Goal: Task Accomplishment & Management: Manage account settings

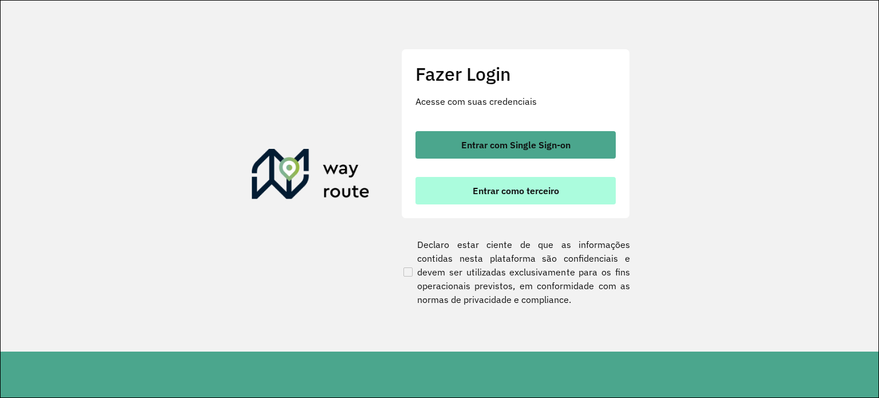
click at [517, 193] on span "Entrar como terceiro" at bounding box center [516, 190] width 86 height 9
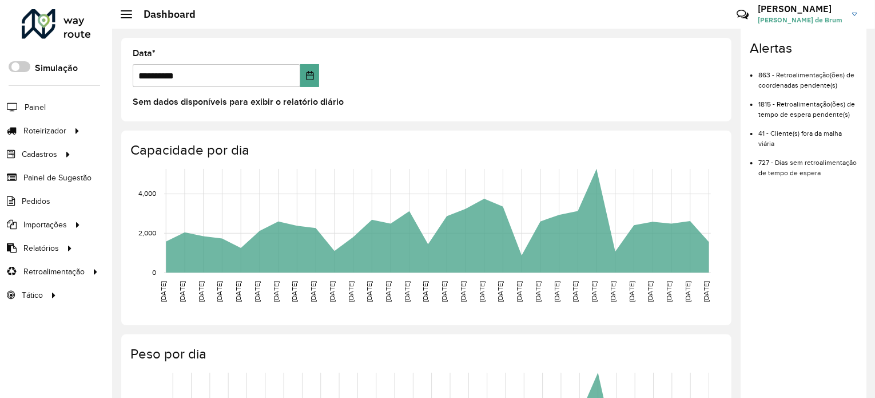
click at [851, 76] on li "863 - Retroalimentação(ões) de coordenadas pendente(s)" at bounding box center [808, 75] width 99 height 29
drag, startPoint x: 847, startPoint y: 100, endPoint x: 853, endPoint y: 173, distance: 74.1
click at [853, 173] on ul "863 - Retroalimentação(ões) de coordenadas pendente(s) 1815 - Retroalimentação(…" at bounding box center [804, 119] width 108 height 117
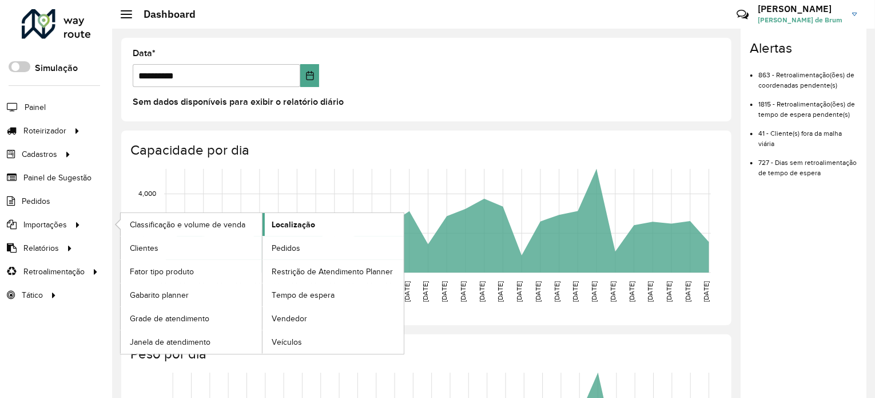
click at [313, 223] on span "Localização" at bounding box center [293, 225] width 43 height 12
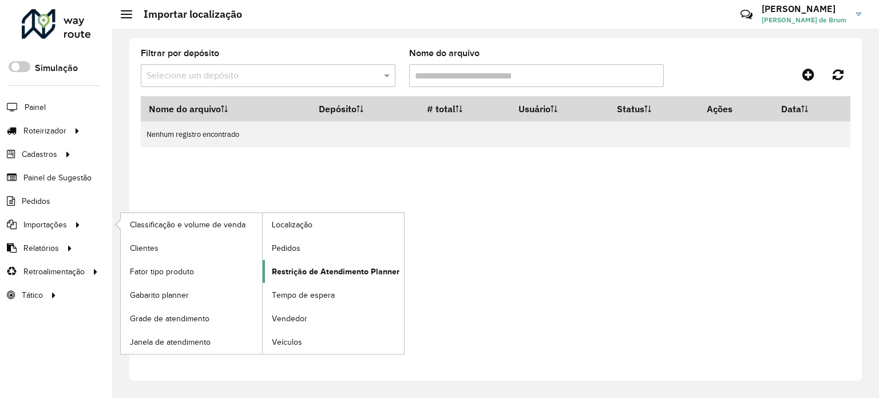
click at [361, 276] on link "Restrição de Atendimento Planner" at bounding box center [333, 271] width 141 height 23
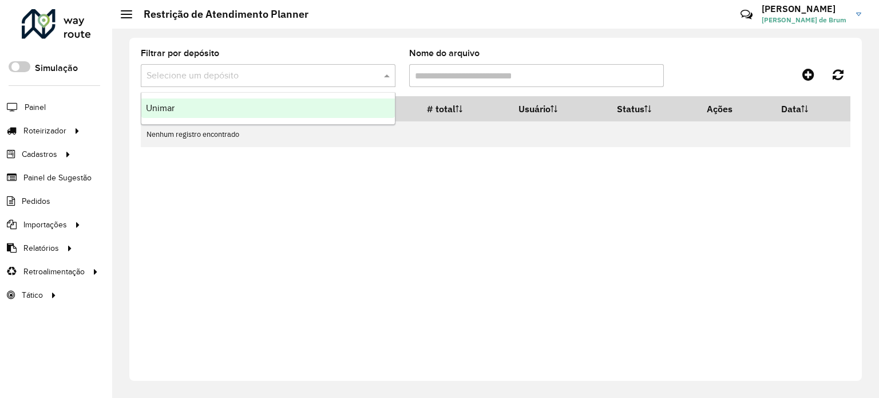
click at [291, 74] on input "text" at bounding box center [256, 76] width 220 height 14
click at [806, 75] on icon at bounding box center [808, 75] width 12 height 14
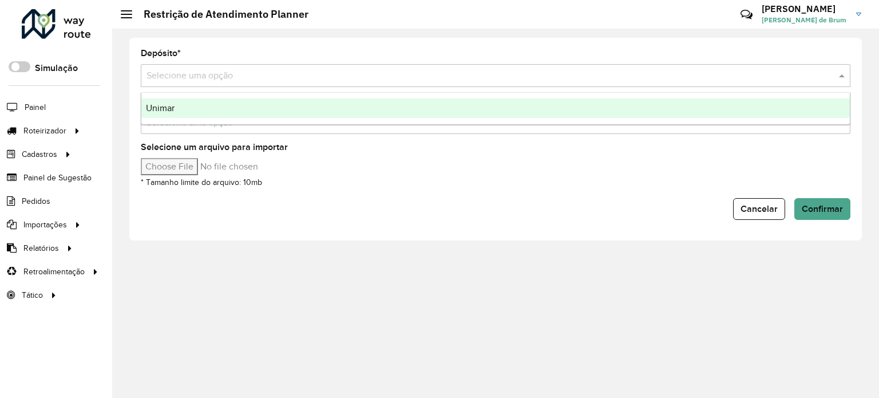
click at [203, 78] on input "text" at bounding box center [483, 76] width 675 height 14
drag, startPoint x: 199, startPoint y: 229, endPoint x: 195, endPoint y: 224, distance: 7.3
click at [196, 227] on div "Depósito * Selecione uma opção Layout * Selecione uma opção Selecione um arquiv…" at bounding box center [495, 139] width 732 height 203
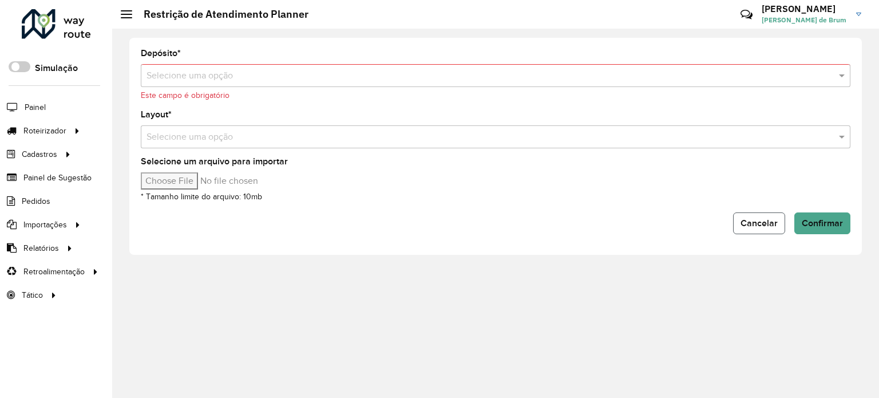
click at [742, 215] on button "Cancelar" at bounding box center [759, 223] width 52 height 22
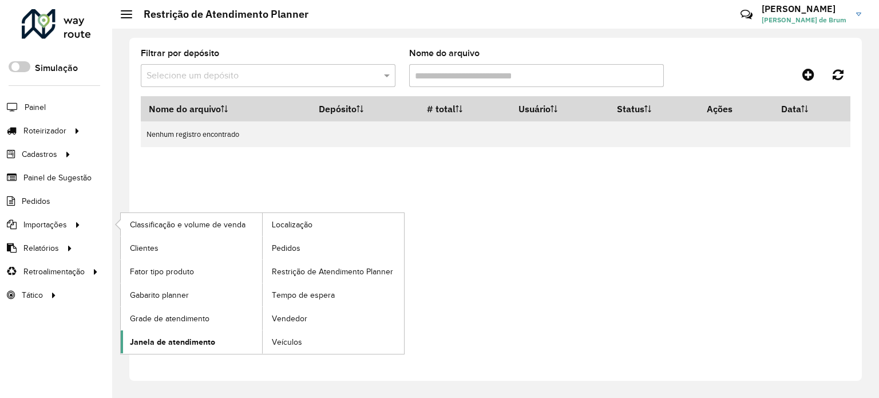
click at [177, 340] on span "Janela de atendimento" at bounding box center [172, 342] width 85 height 12
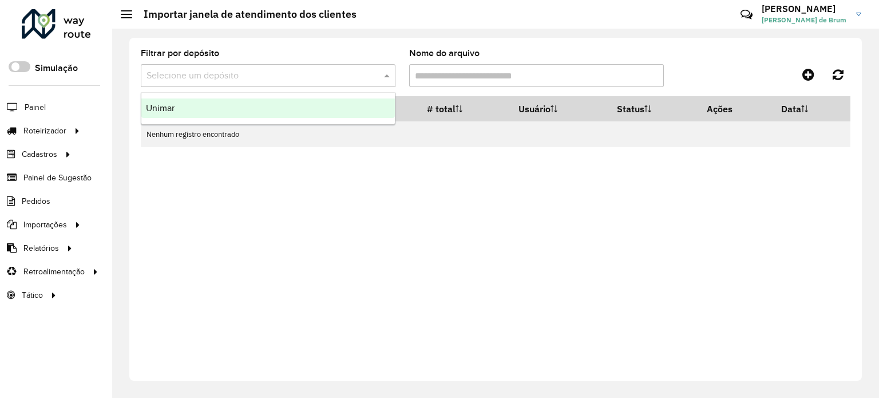
click at [284, 74] on input "text" at bounding box center [256, 76] width 220 height 14
drag, startPoint x: 255, startPoint y: 111, endPoint x: 321, endPoint y: 101, distance: 66.6
click at [255, 111] on div "Unimar" at bounding box center [267, 107] width 253 height 19
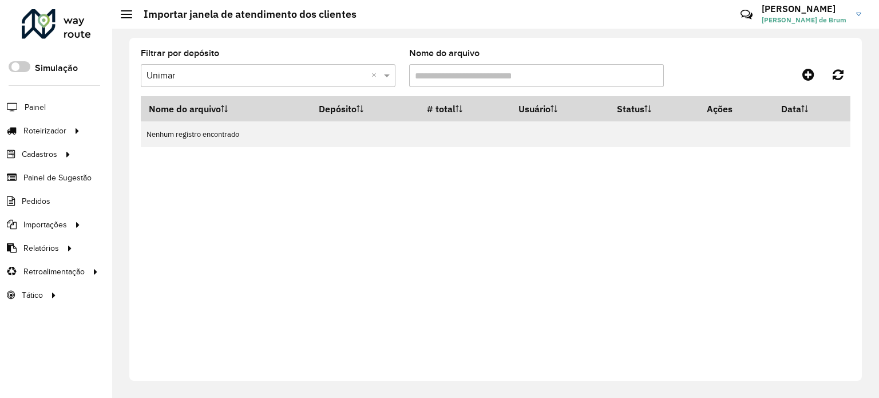
click at [0, 0] on div "Aguarde..." at bounding box center [0, 0] width 0 height 0
click at [495, 78] on input "Nome do arquivo" at bounding box center [536, 75] width 255 height 23
click at [162, 274] on span "Coordenadas" at bounding box center [154, 271] width 49 height 12
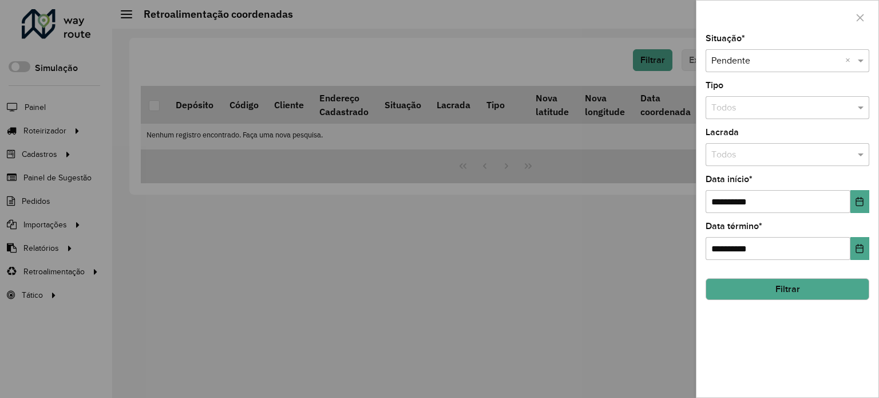
click at [52, 300] on div at bounding box center [439, 199] width 879 height 398
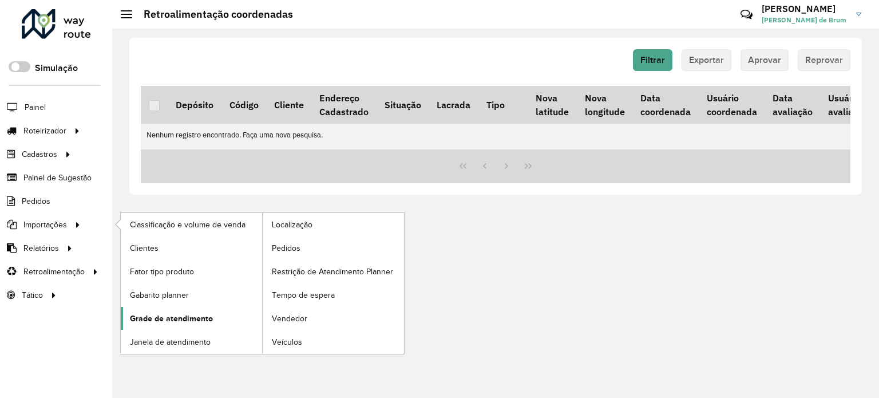
click at [160, 315] on span "Grade de atendimento" at bounding box center [171, 318] width 83 height 12
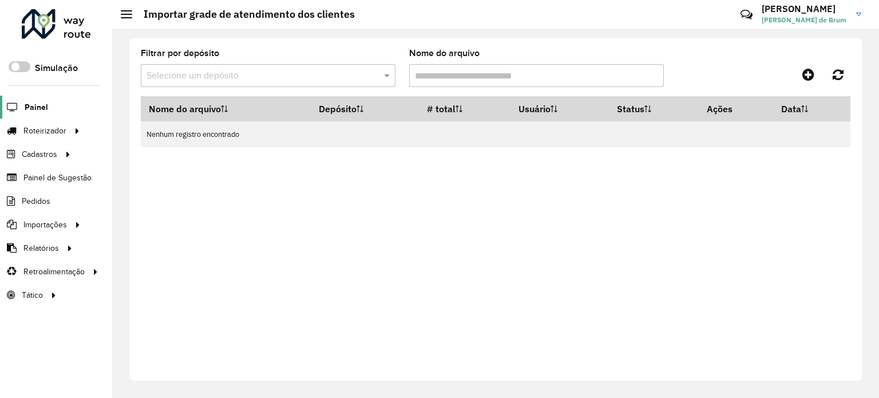
click at [29, 108] on span "Painel" at bounding box center [36, 107] width 23 height 12
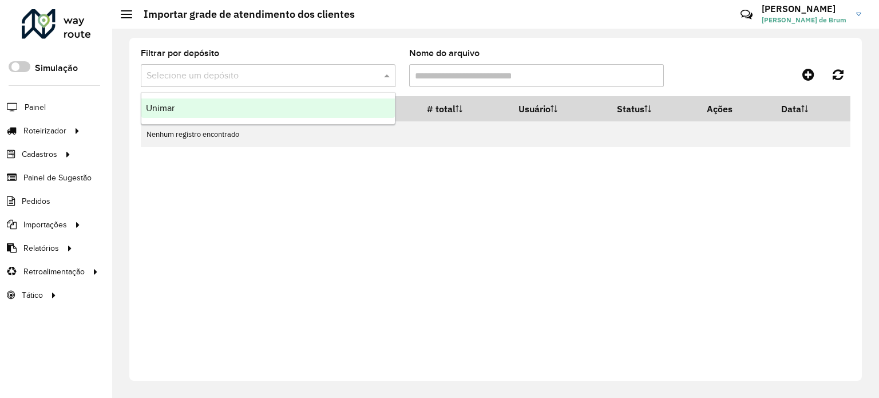
click at [176, 69] on input "text" at bounding box center [256, 76] width 220 height 14
click at [457, 77] on input "Nome do arquivo" at bounding box center [536, 75] width 255 height 23
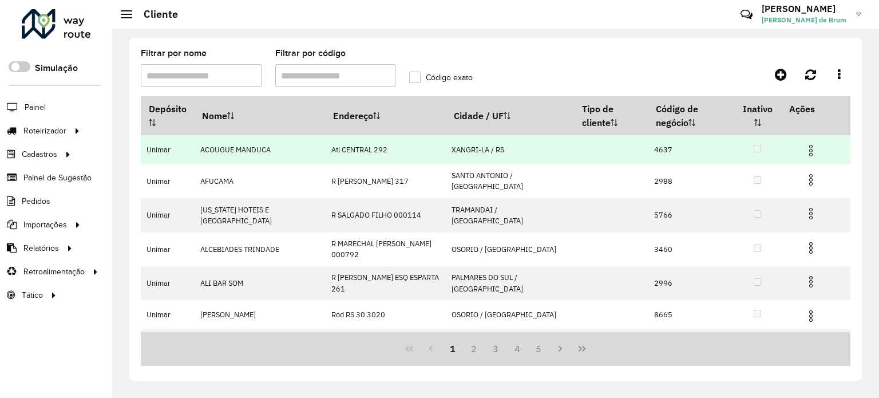
click at [807, 144] on img at bounding box center [811, 151] width 14 height 14
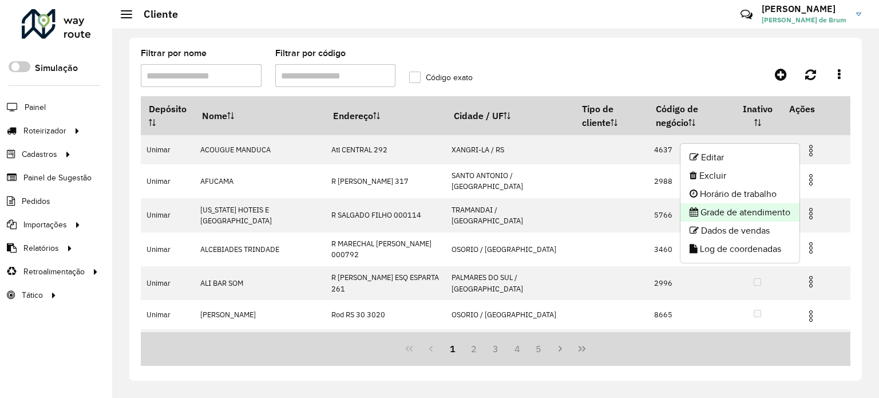
click at [760, 209] on li "Grade de atendimento" at bounding box center [739, 212] width 119 height 18
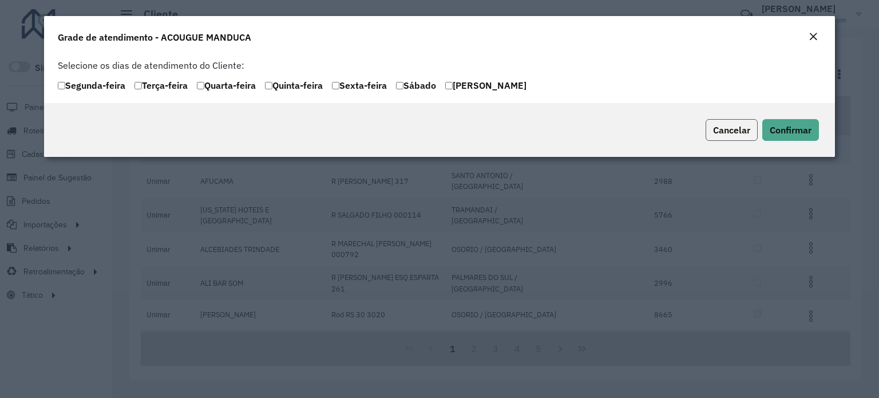
click at [744, 126] on span "Cancelar" at bounding box center [731, 129] width 37 height 11
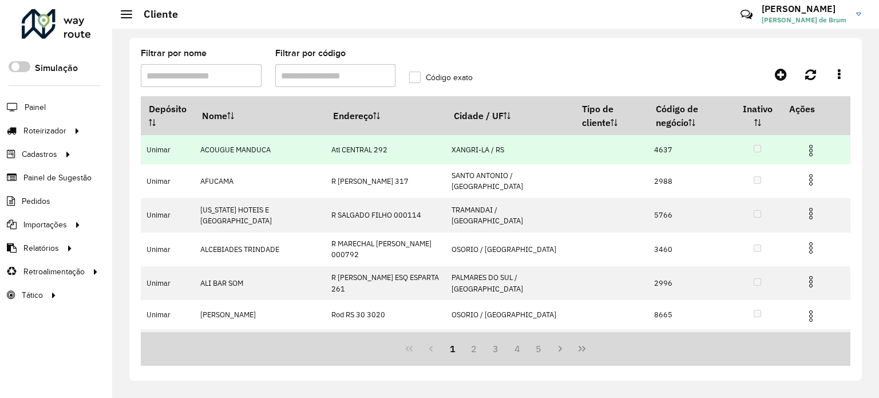
click at [810, 144] on img at bounding box center [811, 151] width 14 height 14
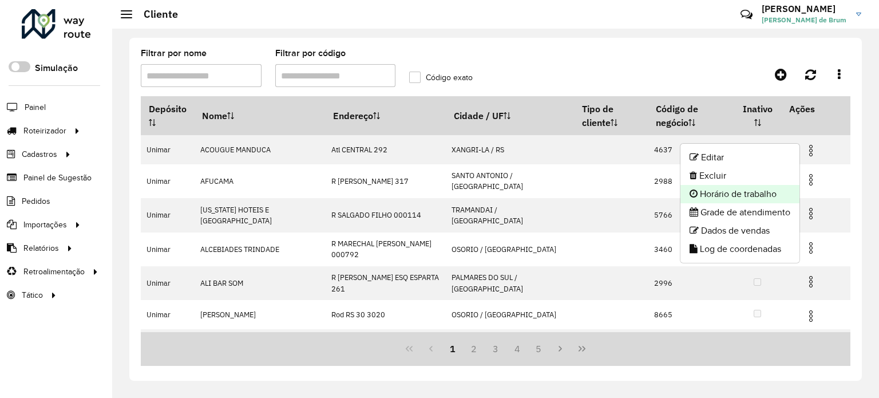
click at [766, 196] on li "Horário de trabalho" at bounding box center [739, 194] width 119 height 18
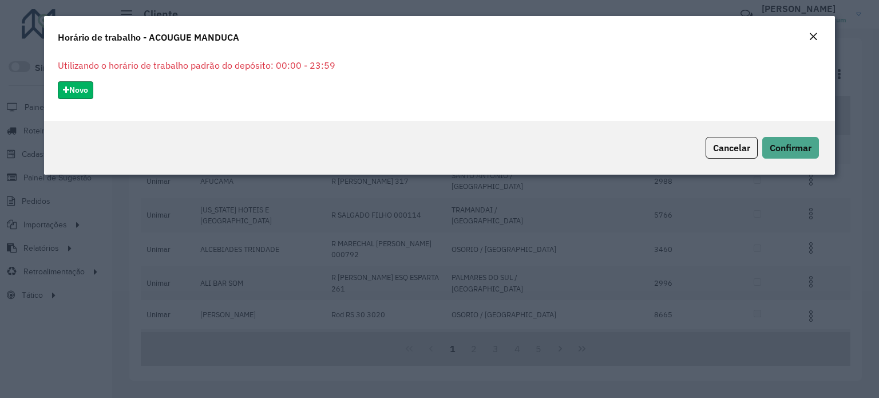
click at [58, 92] on button "Novo" at bounding box center [75, 90] width 35 height 18
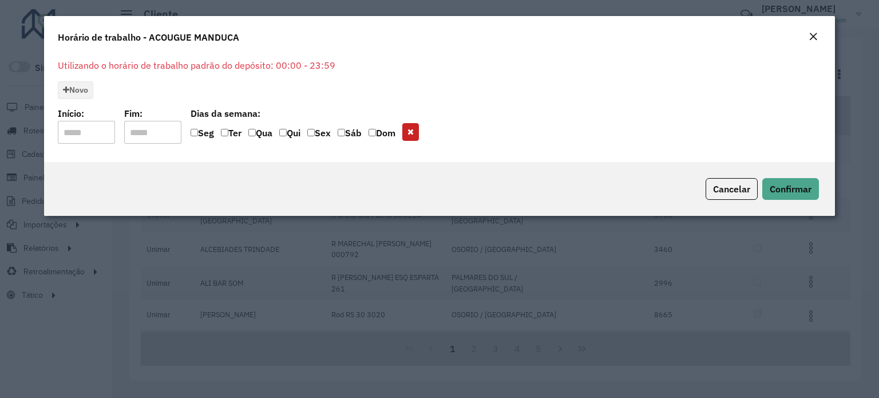
click at [85, 140] on input "input" at bounding box center [86, 132] width 57 height 23
drag, startPoint x: 807, startPoint y: 43, endPoint x: 812, endPoint y: 37, distance: 7.3
click at [812, 38] on button "Close" at bounding box center [813, 37] width 16 height 15
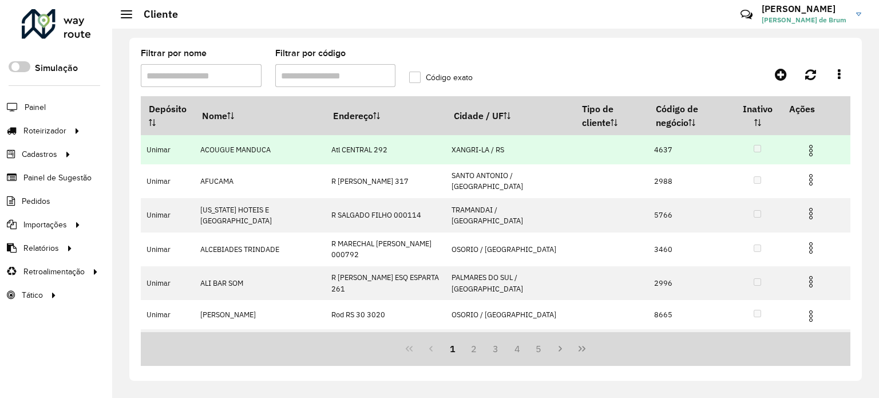
click at [807, 144] on img at bounding box center [811, 151] width 14 height 14
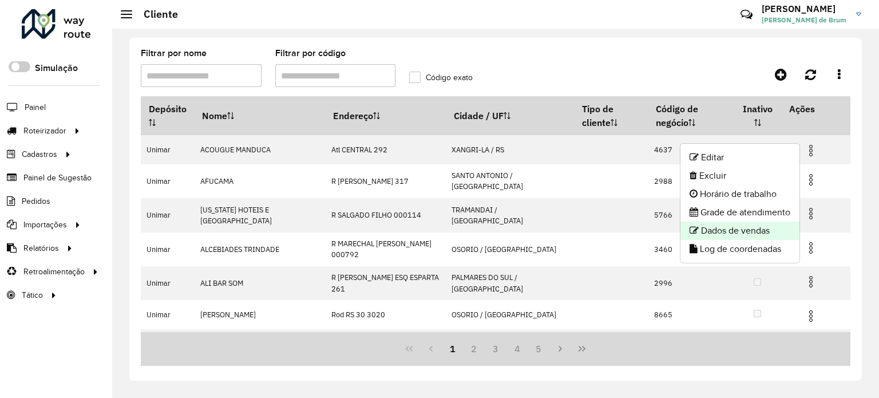
click at [742, 228] on li "Dados de vendas" at bounding box center [739, 230] width 119 height 18
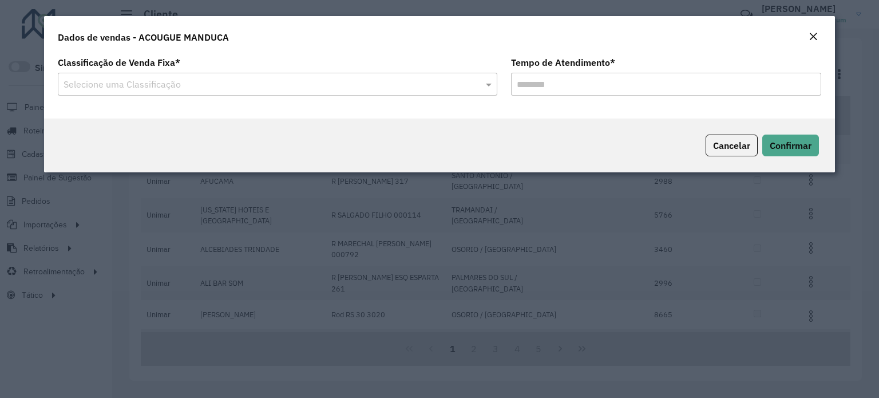
click at [206, 84] on input "text" at bounding box center [266, 85] width 405 height 14
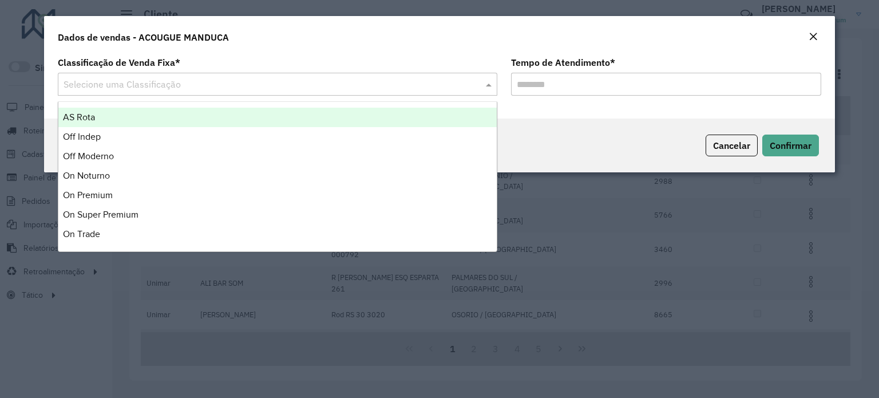
drag, startPoint x: 726, startPoint y: 54, endPoint x: 782, endPoint y: 57, distance: 56.1
click at [726, 54] on div "Classificação de Venda Fixa * Selecione uma Classificação Tempo de Atendimento *" at bounding box center [439, 86] width 791 height 65
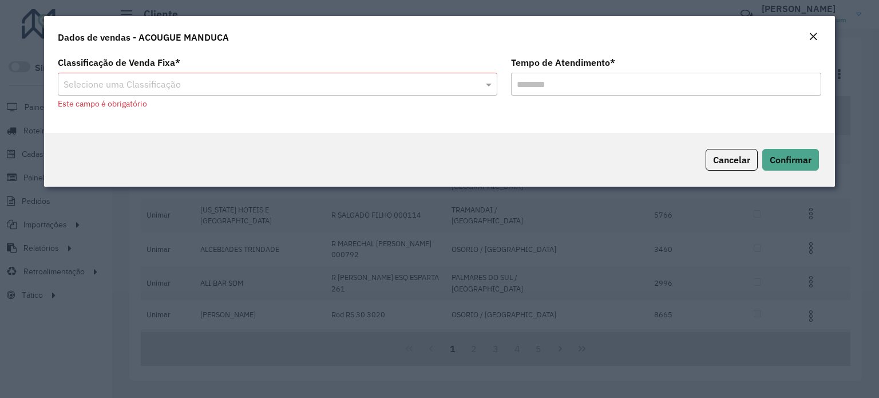
click at [812, 36] on em "Close" at bounding box center [812, 36] width 9 height 9
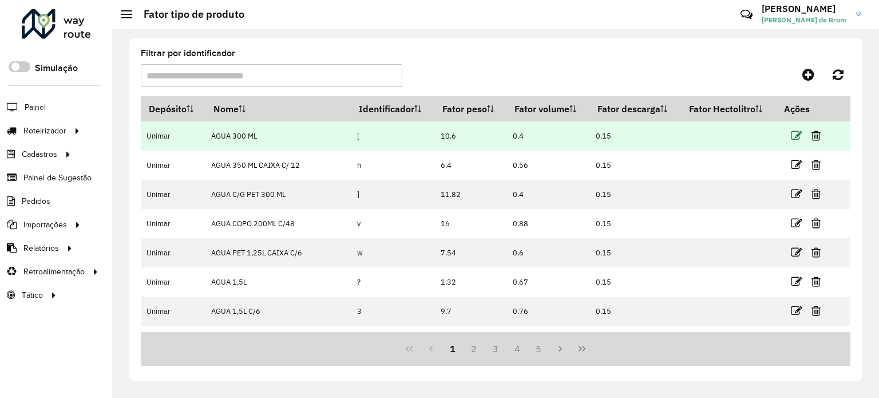
click at [792, 134] on icon at bounding box center [796, 135] width 11 height 11
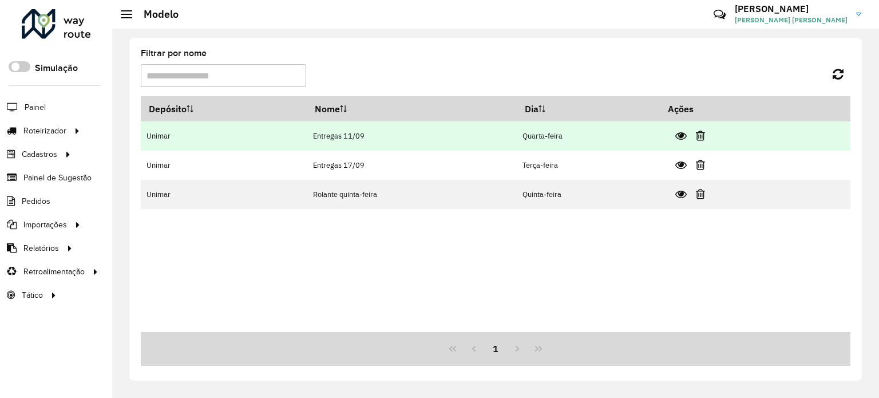
click at [682, 135] on icon at bounding box center [680, 135] width 11 height 11
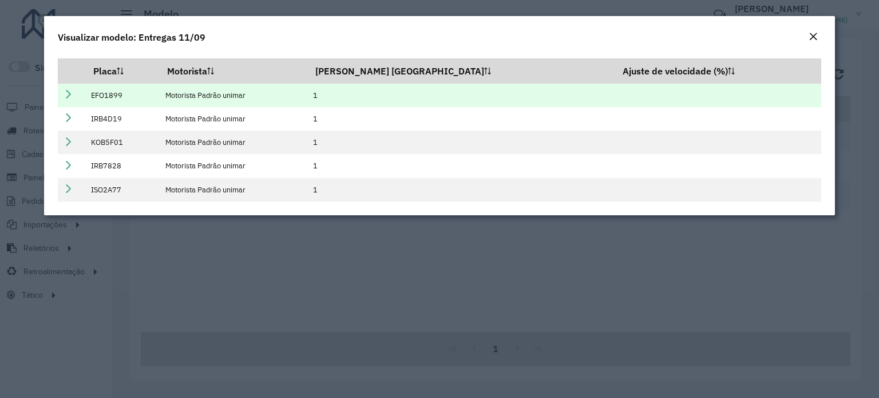
click at [72, 94] on icon at bounding box center [68, 93] width 9 height 9
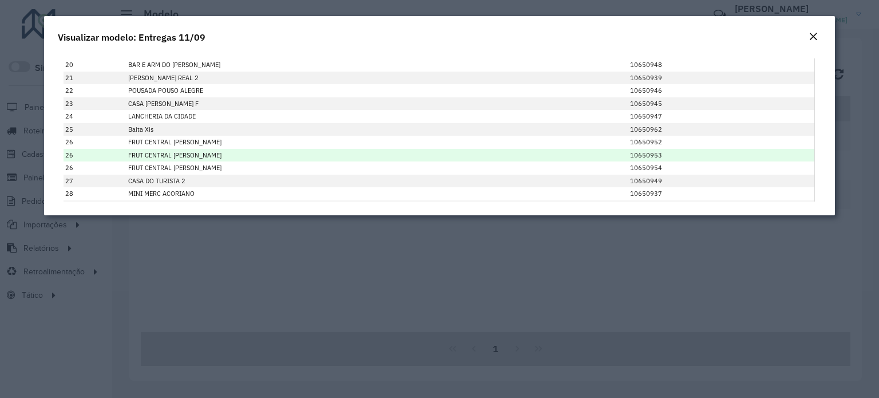
scroll to position [754, 0]
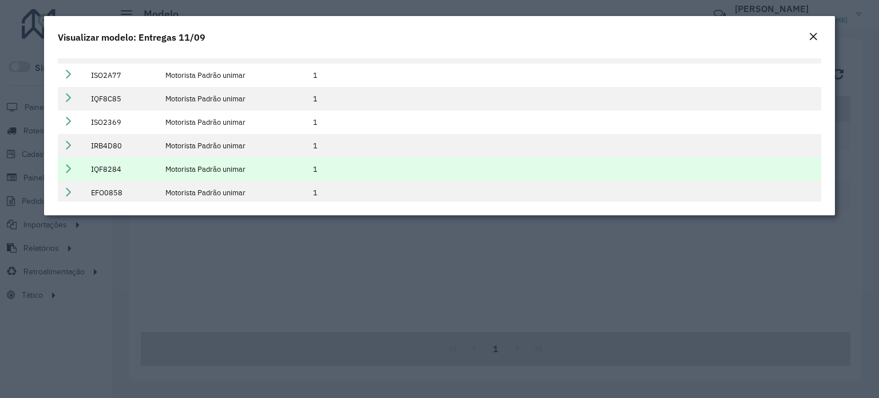
click at [61, 175] on td at bounding box center [71, 168] width 27 height 23
click at [66, 168] on icon at bounding box center [68, 168] width 9 height 9
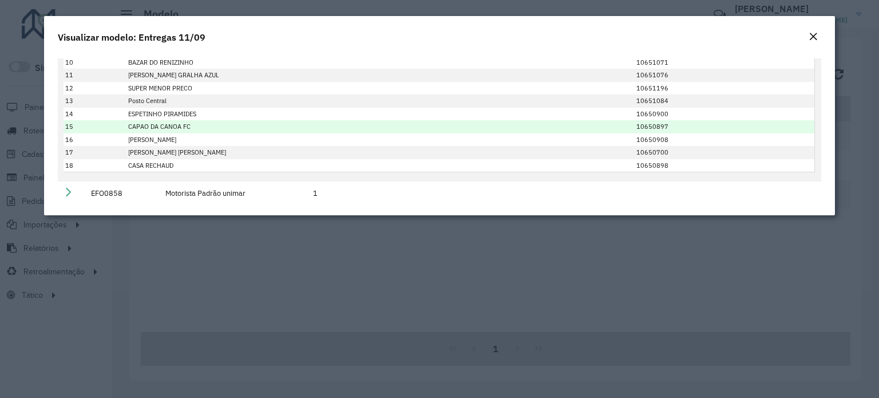
scroll to position [759, 0]
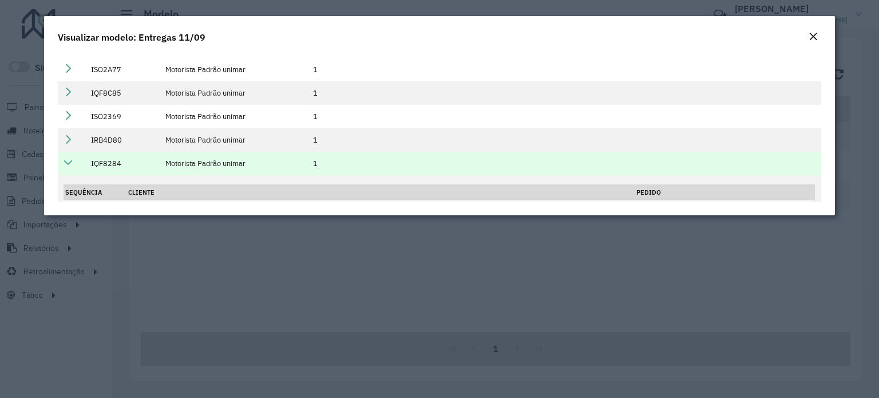
click at [62, 158] on td at bounding box center [71, 163] width 27 height 23
click at [72, 162] on icon at bounding box center [68, 162] width 9 height 9
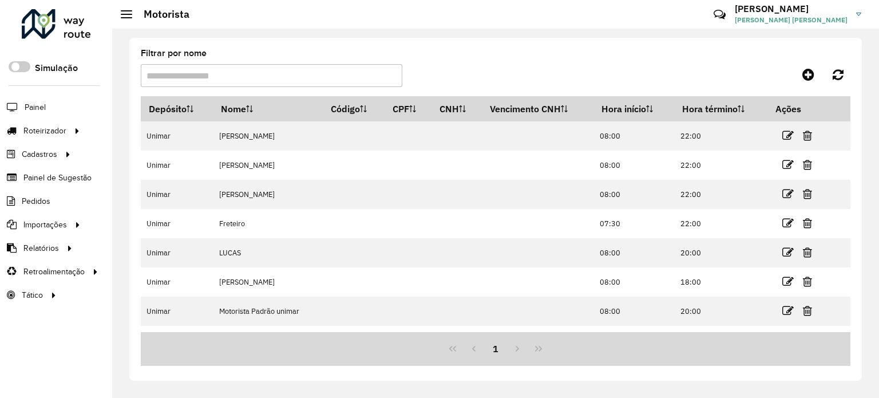
click at [229, 69] on input "Filtrar por nome" at bounding box center [271, 75] width 261 height 23
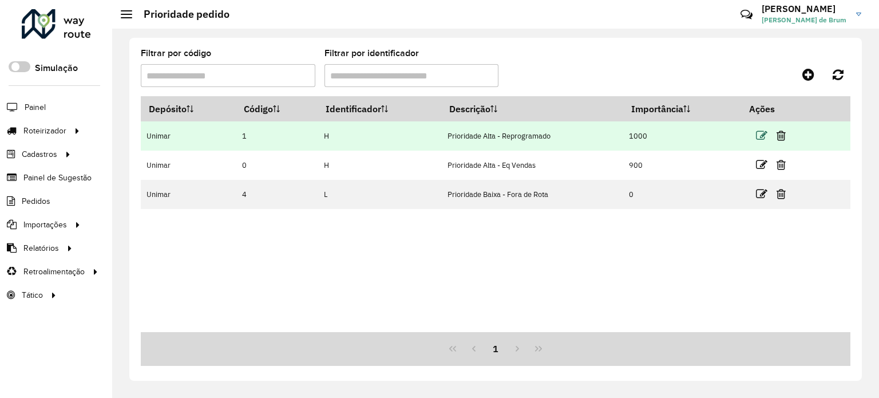
click at [766, 136] on icon at bounding box center [761, 135] width 11 height 11
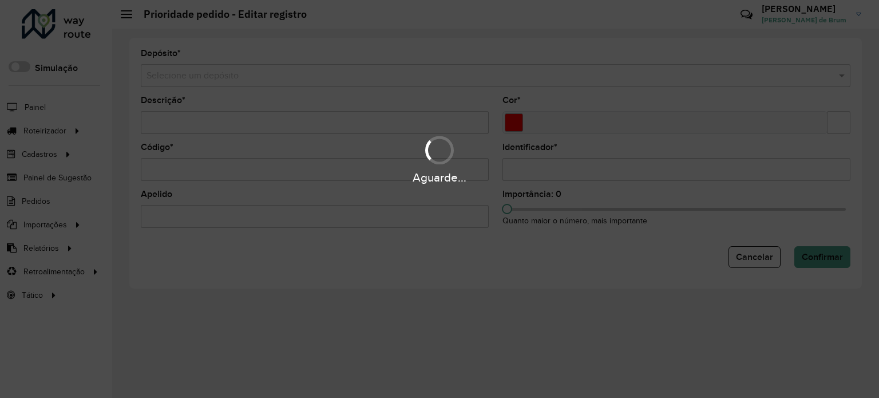
type input "**********"
type input "*******"
type input "*"
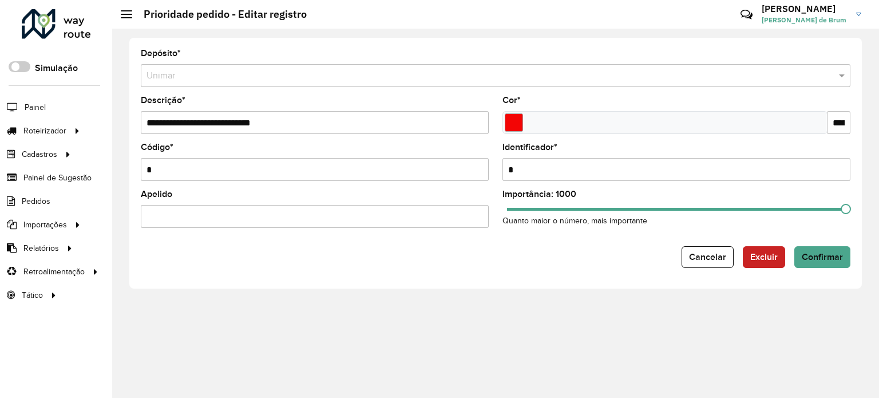
click at [756, 165] on input "*" at bounding box center [676, 169] width 348 height 23
click at [704, 259] on span "Cancelar" at bounding box center [707, 257] width 37 height 10
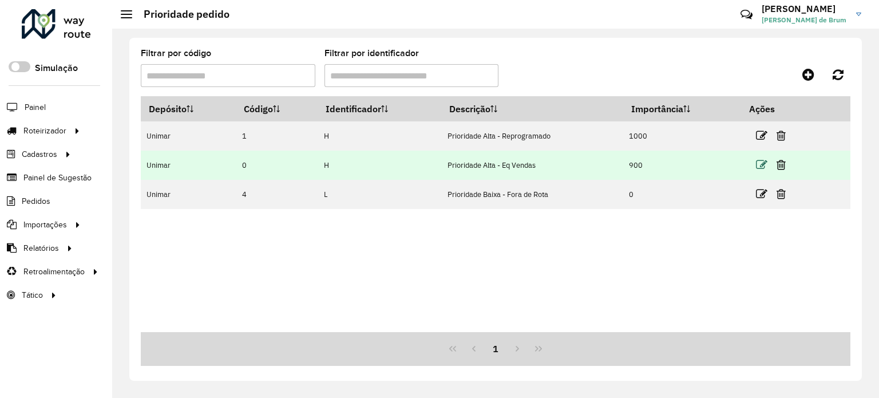
click at [763, 165] on icon at bounding box center [761, 164] width 11 height 11
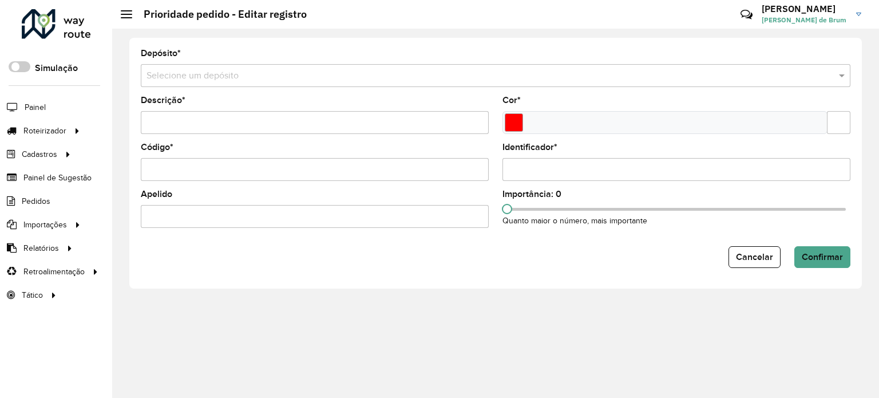
type input "**********"
type input "*******"
type input "*"
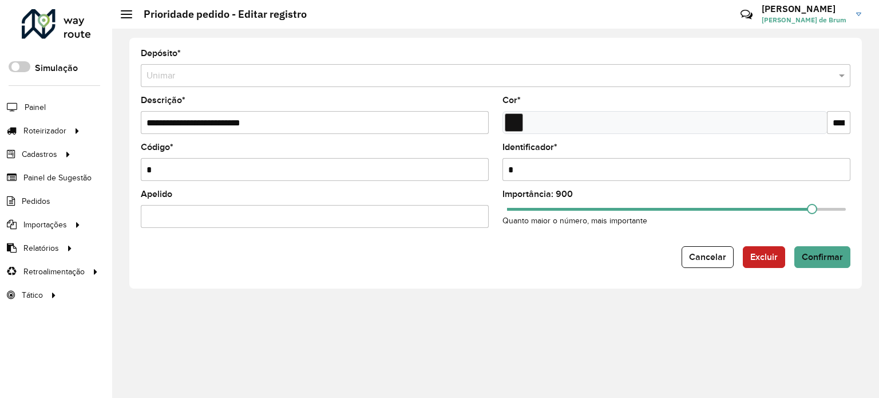
click at [309, 129] on input "**********" at bounding box center [315, 122] width 348 height 23
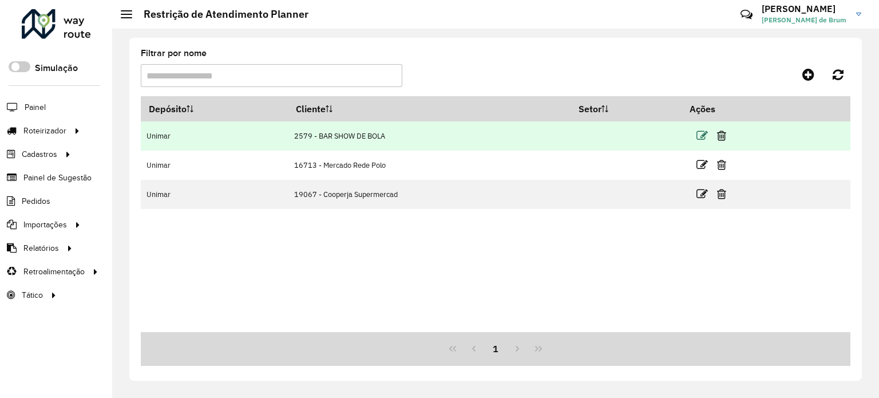
click at [703, 137] on icon at bounding box center [701, 135] width 11 height 11
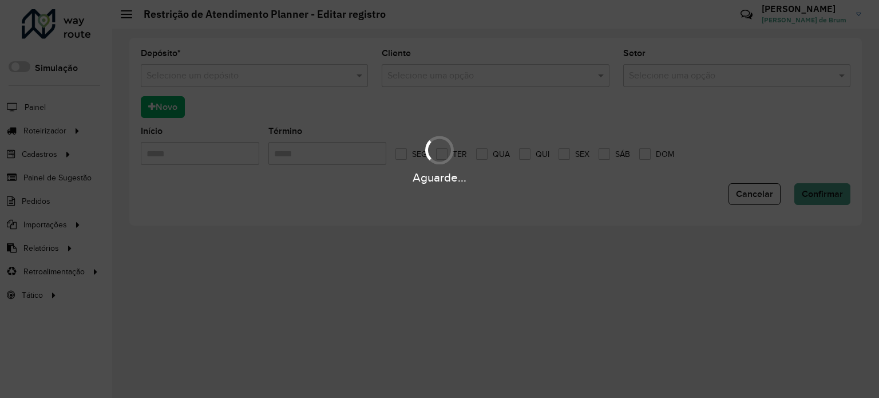
type input "*****"
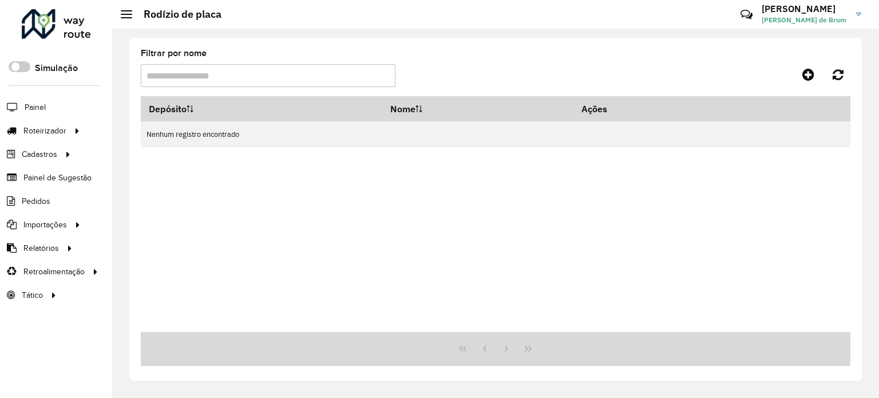
click at [301, 74] on input "Filtrar por nome" at bounding box center [268, 75] width 255 height 23
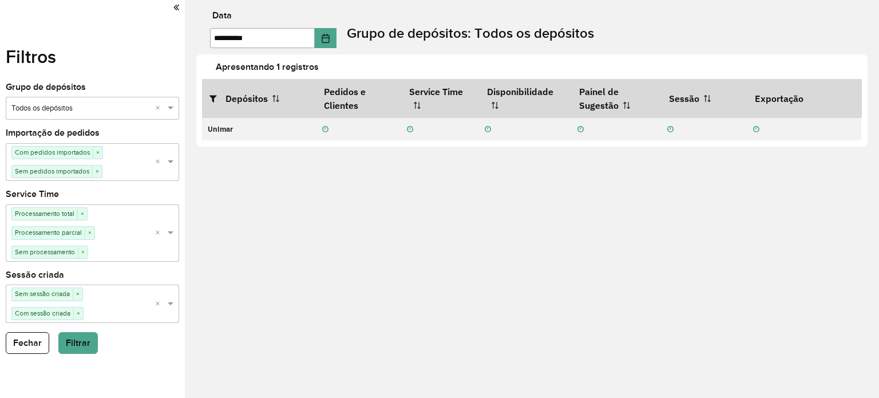
drag, startPoint x: 42, startPoint y: 56, endPoint x: 43, endPoint y: 22, distance: 33.8
click at [42, 55] on label "Filtros" at bounding box center [31, 56] width 50 height 27
click at [328, 39] on icon "Choose Date" at bounding box center [325, 38] width 7 height 9
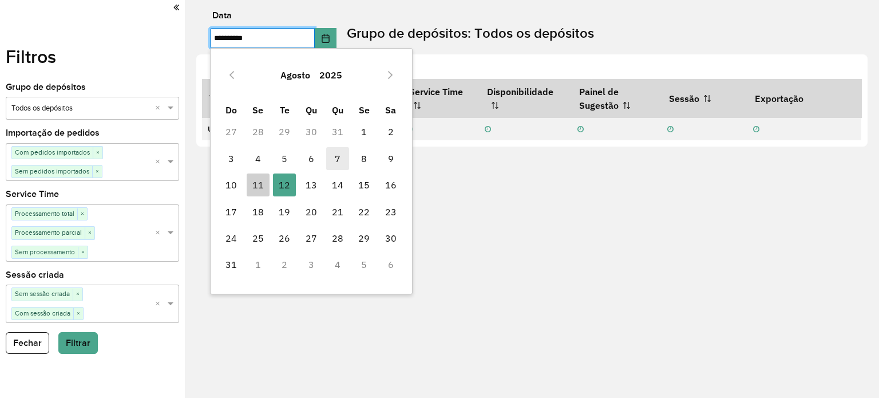
click at [338, 162] on span "7" at bounding box center [337, 158] width 23 height 23
type input "**********"
